Goal: Task Accomplishment & Management: Complete application form

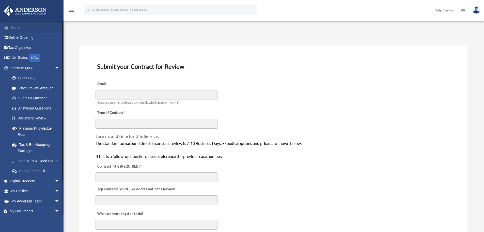
click at [22, 28] on link "Home" at bounding box center [36, 27] width 64 height 10
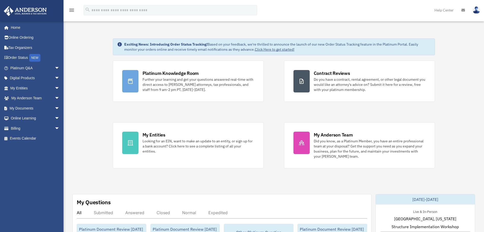
click at [276, 111] on div "Platinum Knowledge Room Further your learning and get your questions answered r…" at bounding box center [274, 114] width 322 height 108
click at [198, 112] on div "Platinum Knowledge Room Further your learning and get your questions answered r…" at bounding box center [274, 114] width 322 height 108
click at [55, 67] on span "arrow_drop_down" at bounding box center [60, 68] width 10 height 10
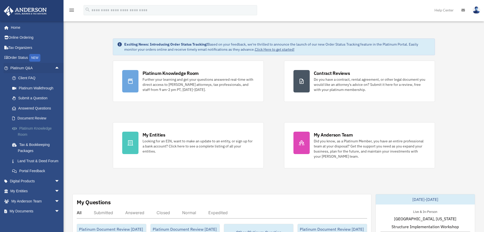
click at [40, 128] on link "Platinum Knowledge Room" at bounding box center [37, 131] width 60 height 16
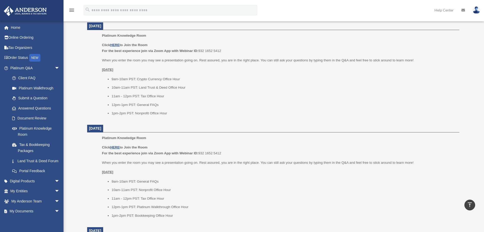
scroll to position [178, 0]
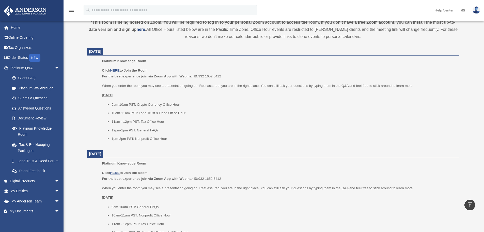
click at [286, 98] on div "Click HERE to Join the Room For the best experience join via Zoom App with Webi…" at bounding box center [279, 104] width 354 height 74
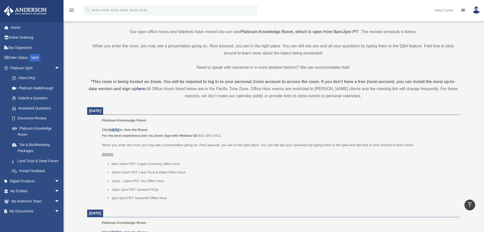
scroll to position [127, 0]
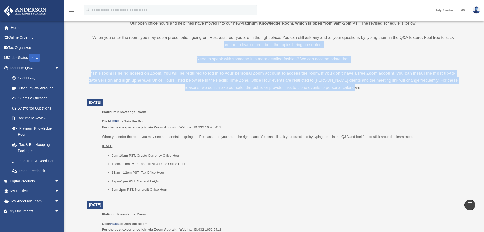
drag, startPoint x: 357, startPoint y: 87, endPoint x: 87, endPoint y: 47, distance: 272.9
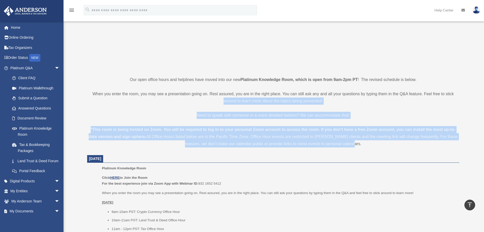
scroll to position [25, 0]
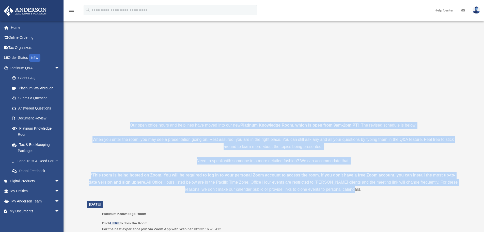
drag, startPoint x: 119, startPoint y: 119, endPoint x: 411, endPoint y: 190, distance: 300.3
click at [411, 190] on div "*This room is being hosted on Zoom. You will be required to log in to your pers…" at bounding box center [273, 181] width 372 height 21
drag, startPoint x: 360, startPoint y: 189, endPoint x: 85, endPoint y: 126, distance: 282.3
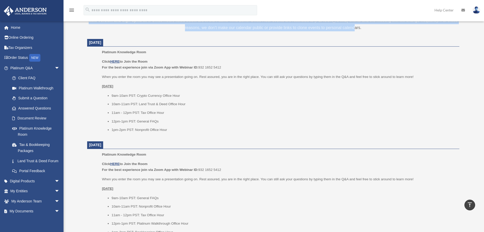
scroll to position [178, 0]
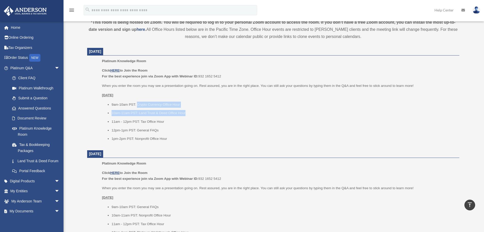
drag, startPoint x: 137, startPoint y: 104, endPoint x: 194, endPoint y: 113, distance: 57.5
click at [194, 113] on ul "9am-10am PST: Crypto Currency Office Hour 10am-11am PST: Land Trust & Deed Offi…" at bounding box center [279, 121] width 354 height 40
click at [202, 117] on ul "9am-10am PST: Crypto Currency Office Hour 10am-11am PST: Land Trust & Deed Offi…" at bounding box center [279, 121] width 354 height 40
drag, startPoint x: 138, startPoint y: 104, endPoint x: 228, endPoint y: 140, distance: 97.6
click at [228, 140] on ul "9am-10am PST: Crypto Currency Office Hour 10am-11am PST: Land Trust & Deed Offi…" at bounding box center [279, 121] width 354 height 40
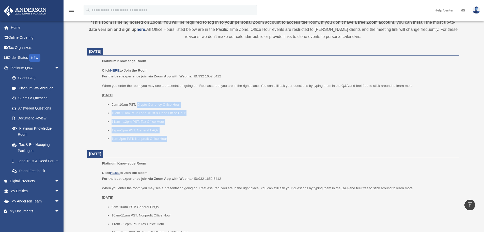
scroll to position [127, 0]
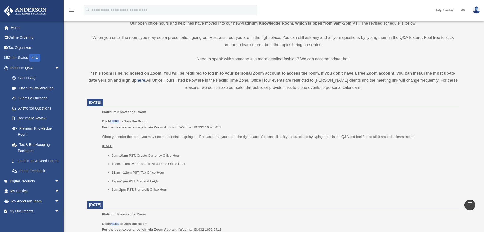
click at [314, 120] on p "Click HERE to Join the Room For the best experience join via Zoom App with Webi…" at bounding box center [279, 124] width 354 height 12
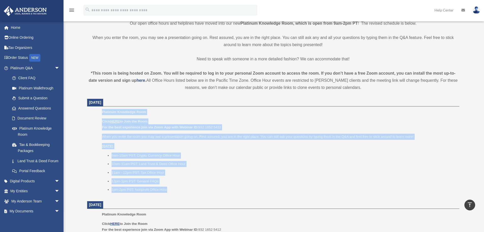
drag, startPoint x: 99, startPoint y: 111, endPoint x: 212, endPoint y: 194, distance: 140.6
click at [212, 194] on ul "Platinum Knowledge Room Click HERE to Join the Room For the best experience joi…" at bounding box center [273, 152] width 365 height 87
click at [37, 97] on link "Submit a Question" at bounding box center [37, 98] width 60 height 10
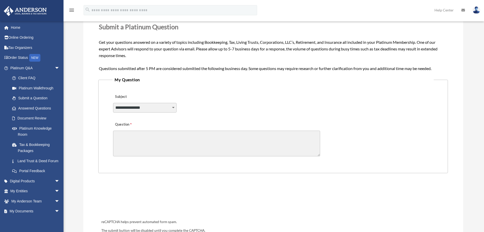
scroll to position [25, 0]
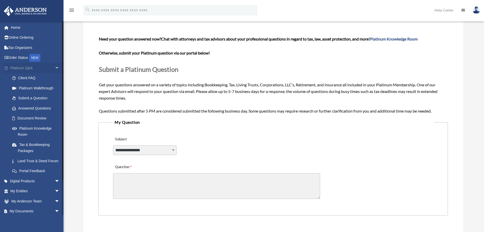
click at [55, 68] on span "arrow_drop_down" at bounding box center [60, 68] width 10 height 10
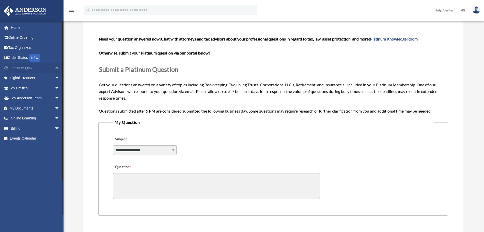
click at [55, 68] on span "arrow_drop_up" at bounding box center [60, 68] width 10 height 10
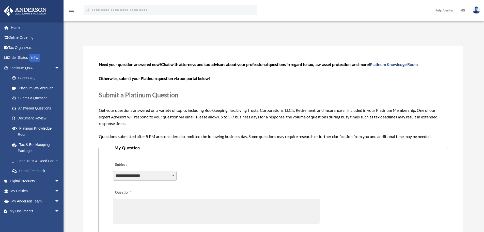
scroll to position [76, 0]
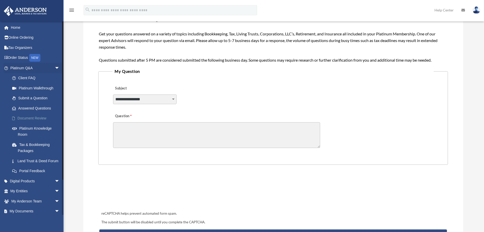
click at [38, 118] on link "Document Review" at bounding box center [37, 118] width 60 height 10
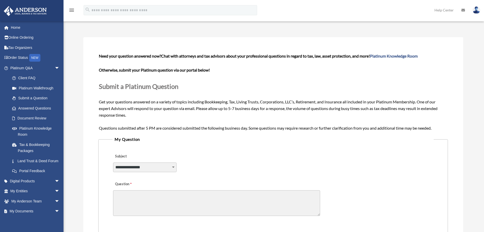
scroll to position [0, 0]
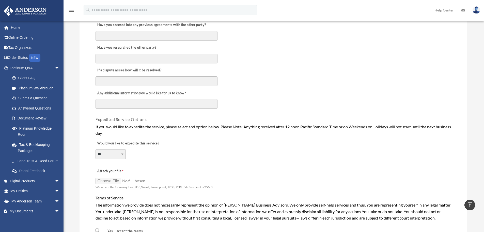
scroll to position [280, 0]
click at [270, 158] on div "**********" at bounding box center [273, 150] width 357 height 28
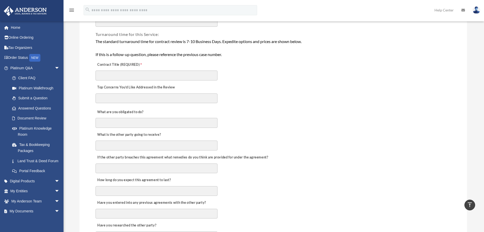
scroll to position [0, 0]
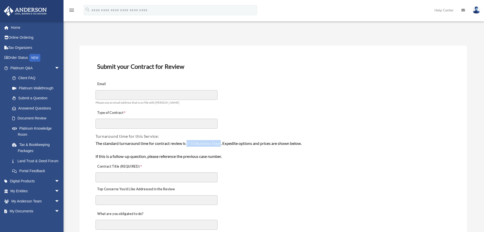
drag, startPoint x: 188, startPoint y: 143, endPoint x: 222, endPoint y: 143, distance: 34.6
click at [222, 143] on div "The standard turnaround time for contract review is 7-10 Business Days. Expedit…" at bounding box center [274, 150] width 356 height 20
copy div "7-10 Business Days"
click at [340, 85] on div "Email Please use an email address that is on file with [PERSON_NAME]" at bounding box center [273, 92] width 357 height 28
click at [266, 101] on div "Email Please use an email address that is on file with [PERSON_NAME]" at bounding box center [273, 92] width 357 height 28
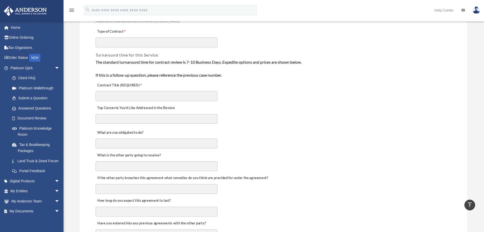
scroll to position [25, 0]
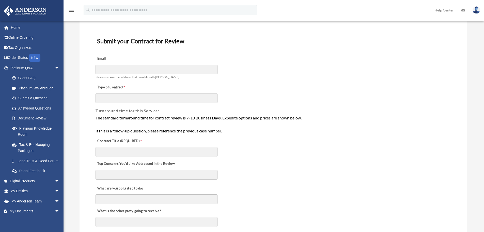
drag, startPoint x: 225, startPoint y: 118, endPoint x: 330, endPoint y: 120, distance: 104.5
click at [330, 120] on div "The standard turnaround time for contract review is 7-10 Business Days. Expedit…" at bounding box center [274, 124] width 356 height 20
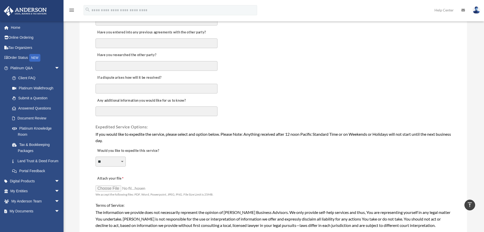
scroll to position [305, 0]
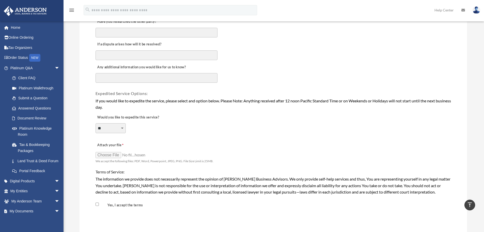
click at [275, 135] on div "**********" at bounding box center [273, 125] width 357 height 28
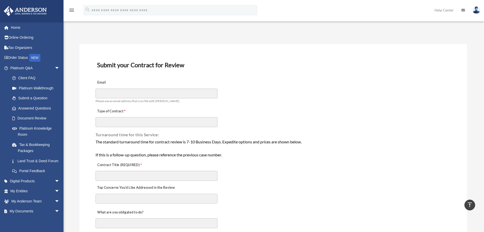
scroll to position [0, 0]
